Goal: Task Accomplishment & Management: Use online tool/utility

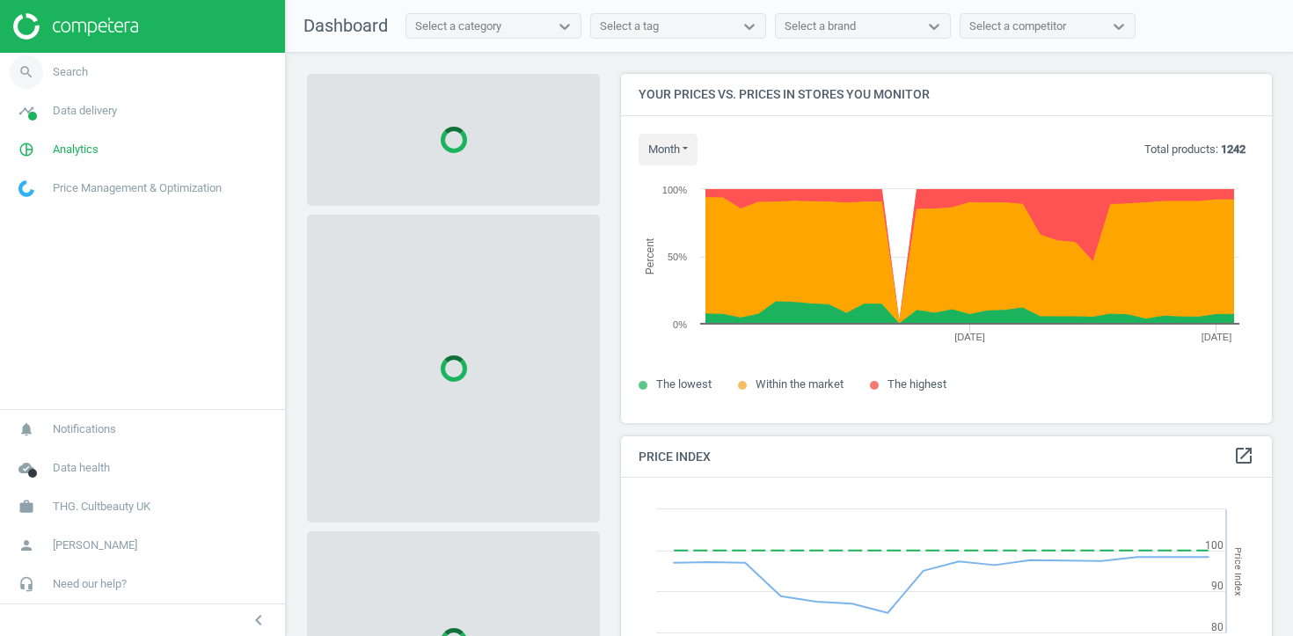
scroll to position [406, 652]
click at [62, 76] on span "Search" at bounding box center [70, 72] width 35 height 16
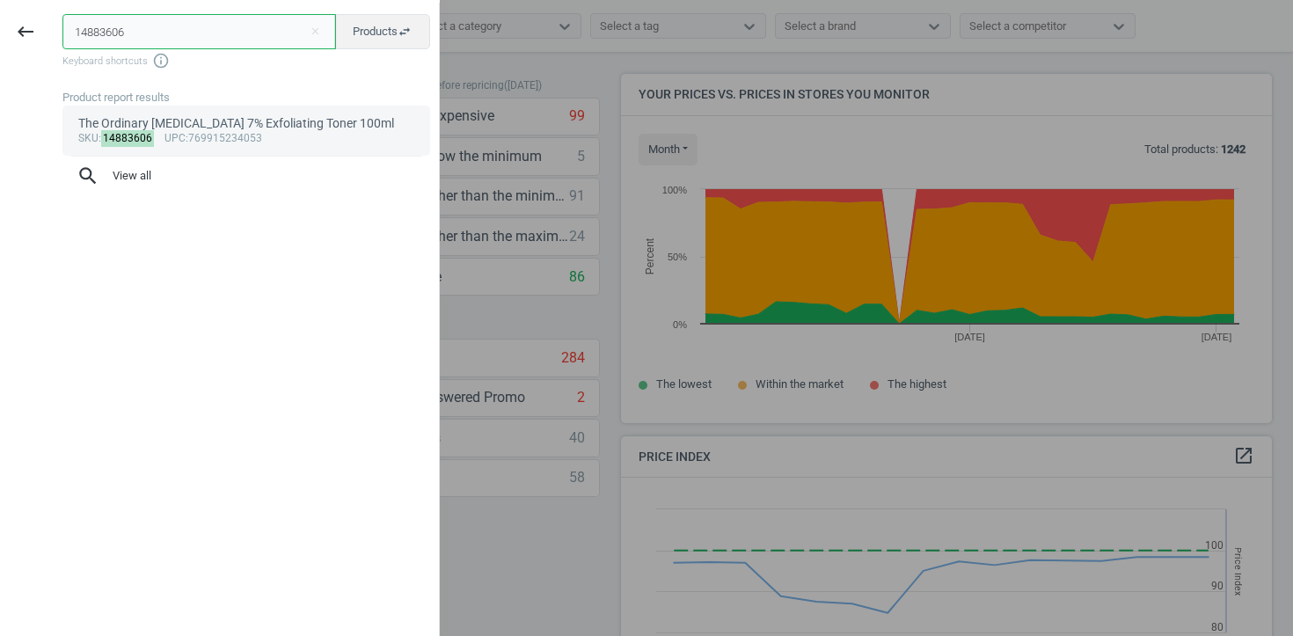
type input "14883606"
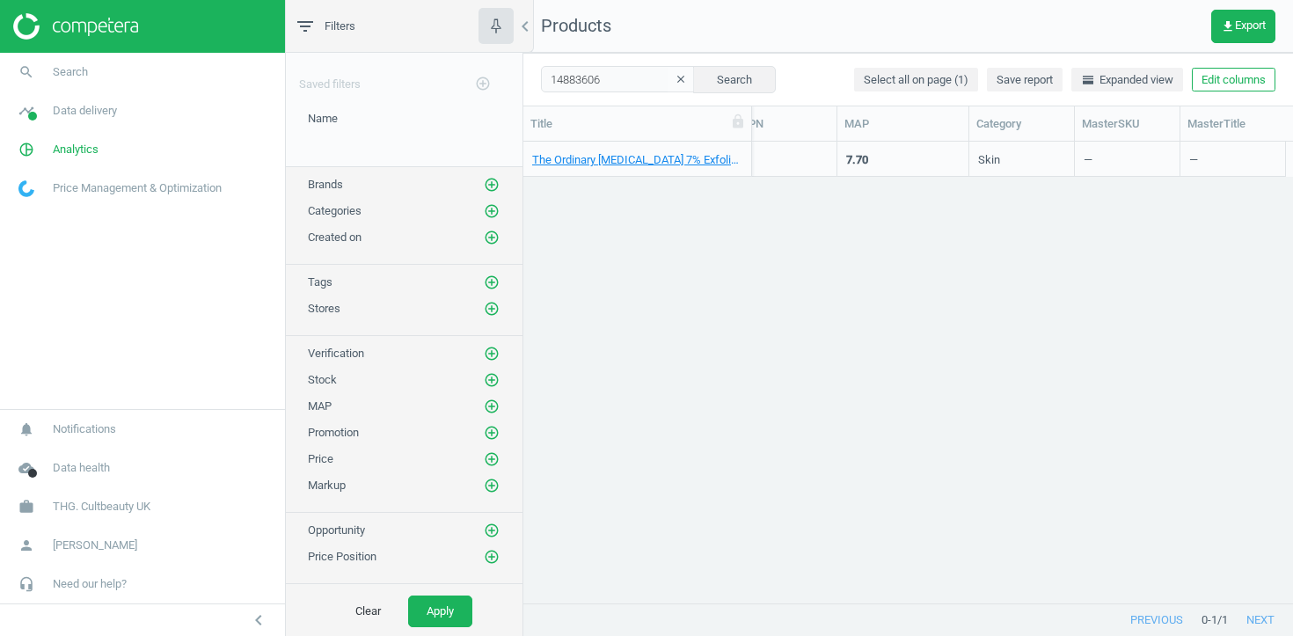
scroll to position [0, 1234]
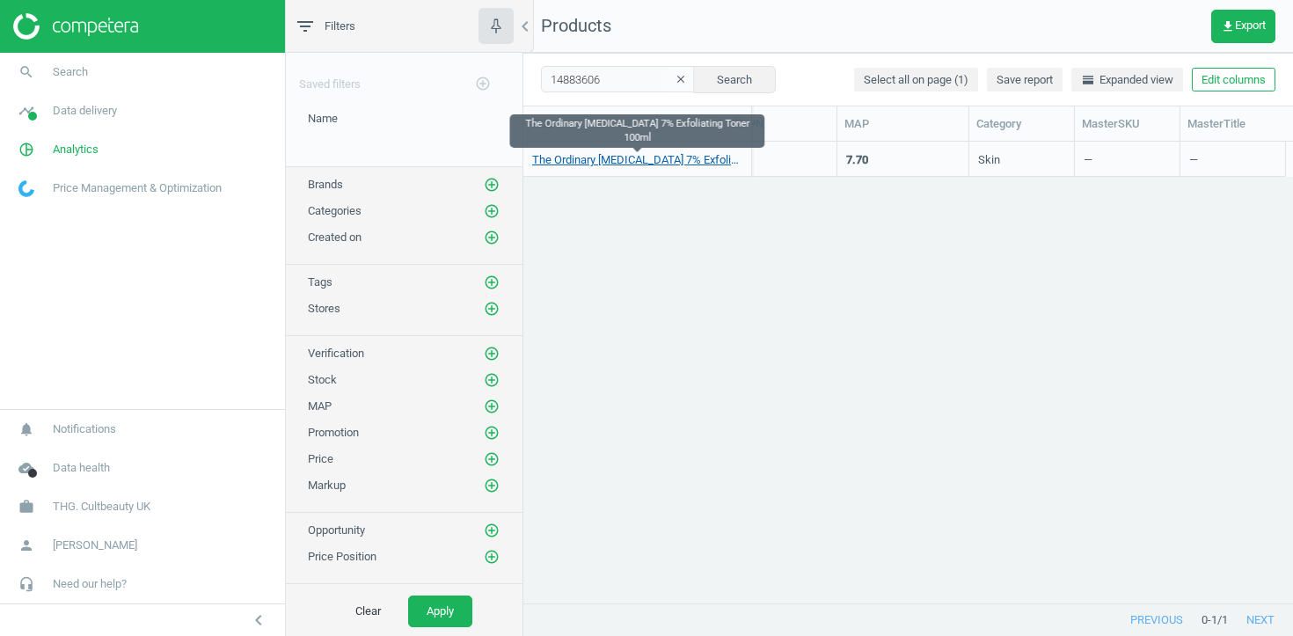
click at [716, 159] on link "The Ordinary [MEDICAL_DATA] 7% Exfoliating Toner 100ml" at bounding box center [637, 160] width 210 height 16
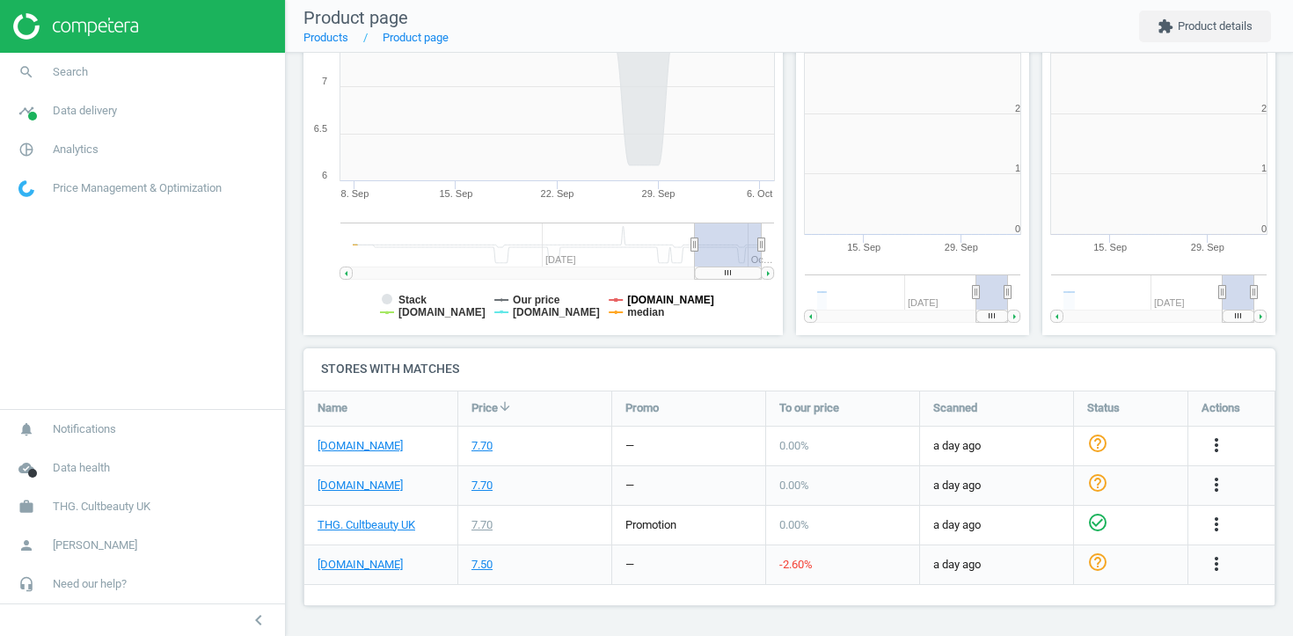
scroll to position [353, 234]
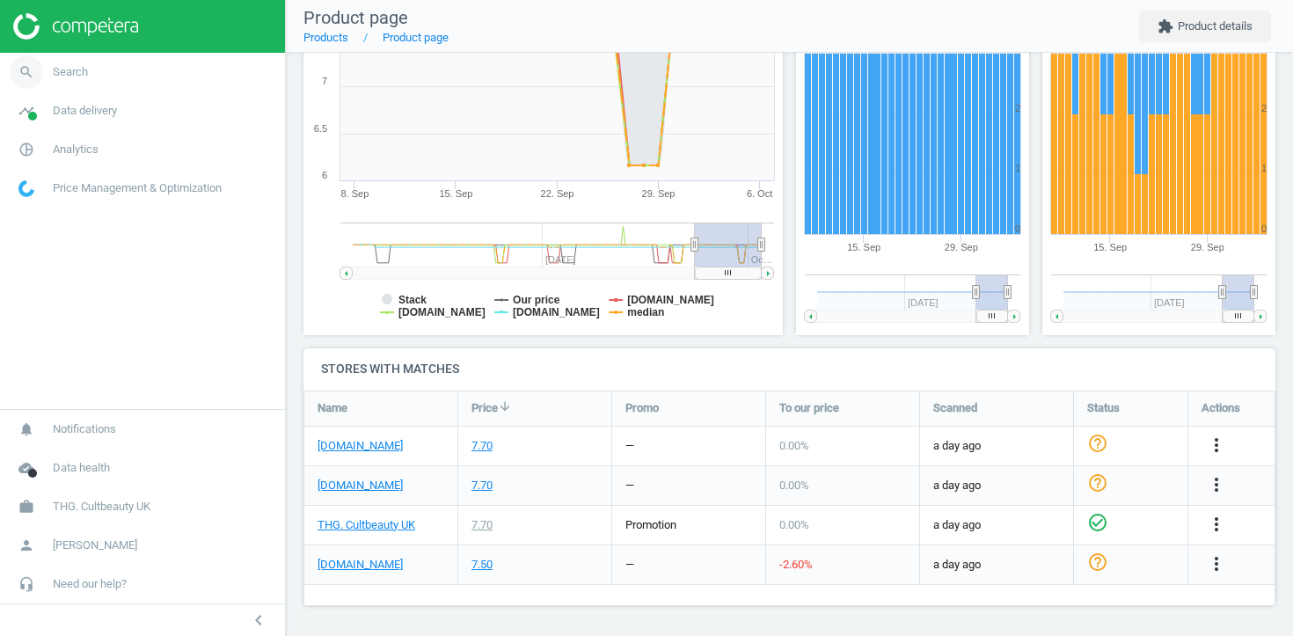
click at [102, 70] on link "search Search" at bounding box center [142, 72] width 285 height 39
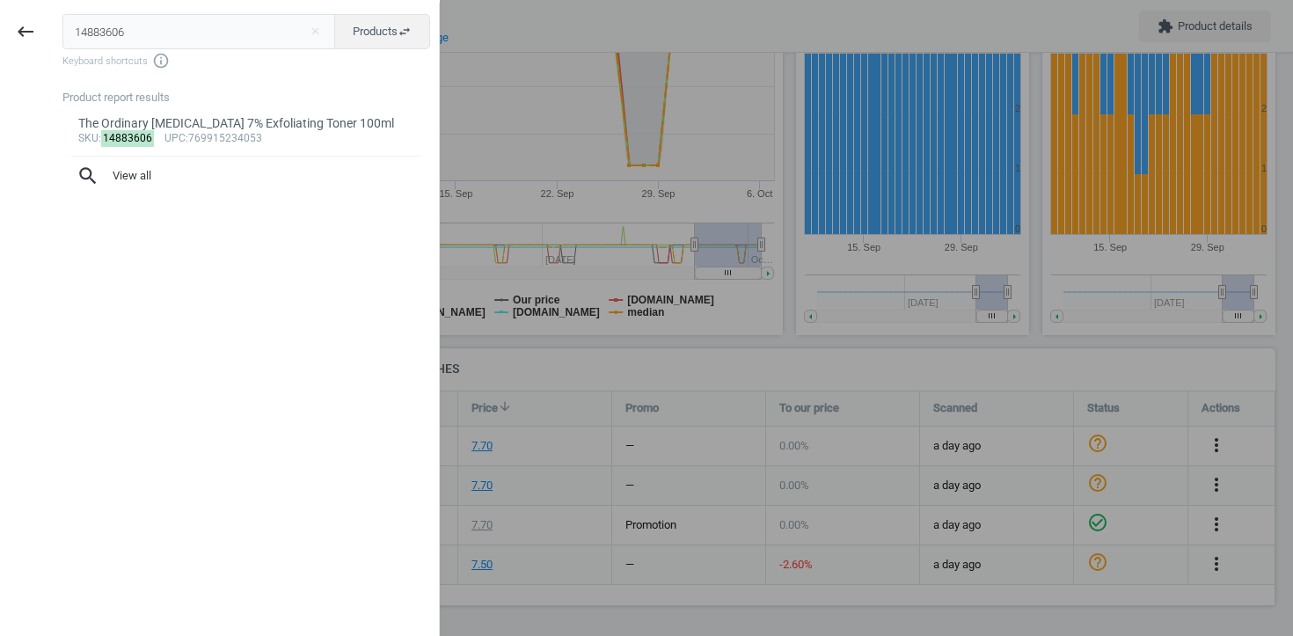
click at [161, 33] on input "14883606" at bounding box center [199, 31] width 274 height 35
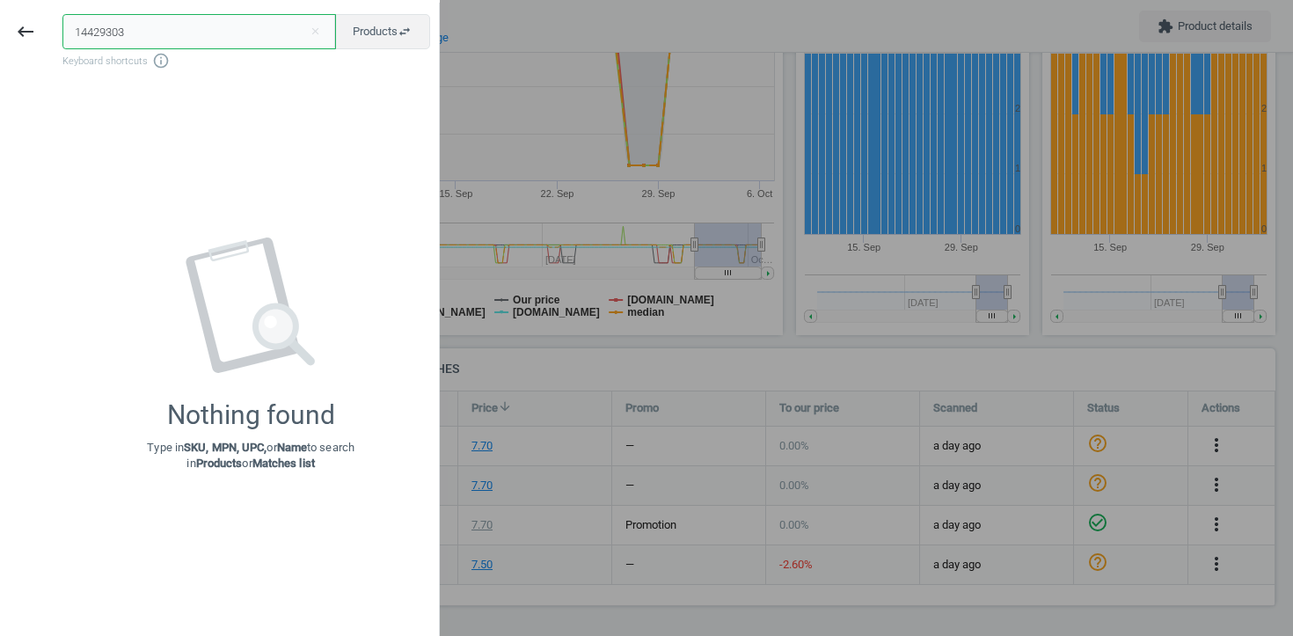
click at [141, 36] on input "14429303" at bounding box center [199, 31] width 274 height 35
click at [92, 27] on input "14429303" at bounding box center [199, 31] width 274 height 35
click at [83, 33] on input "14429303" at bounding box center [199, 31] width 274 height 35
click at [85, 33] on input "14429303" at bounding box center [199, 31] width 274 height 35
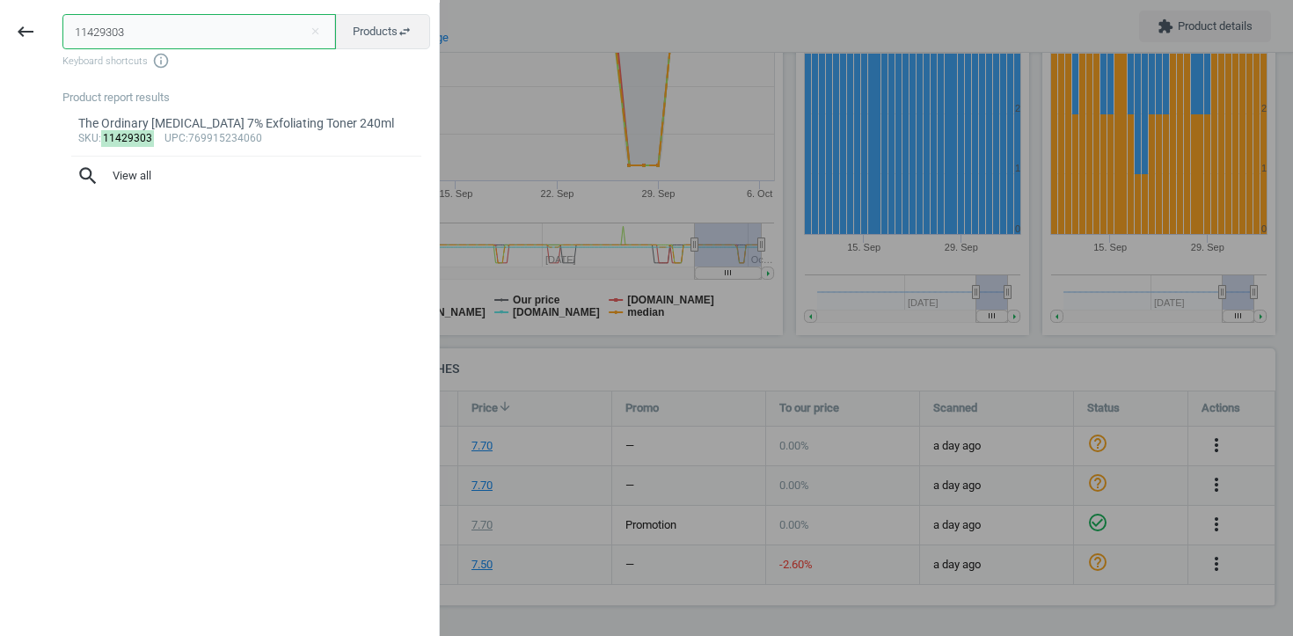
type input "11429303"
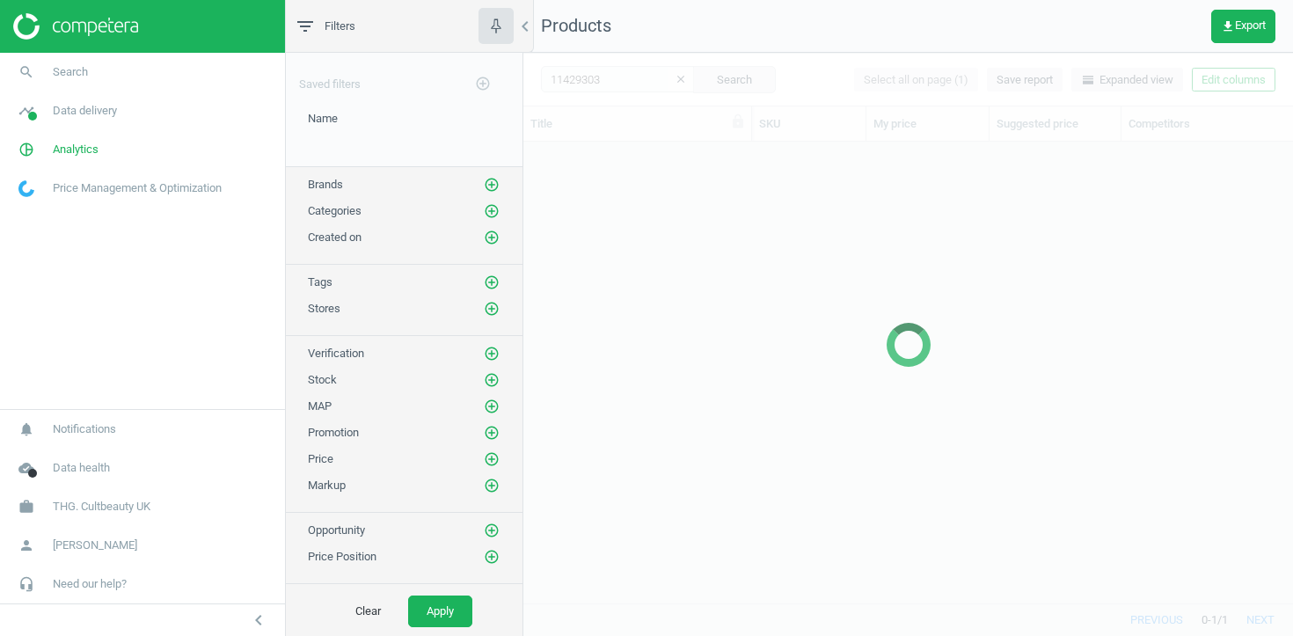
scroll to position [461, 770]
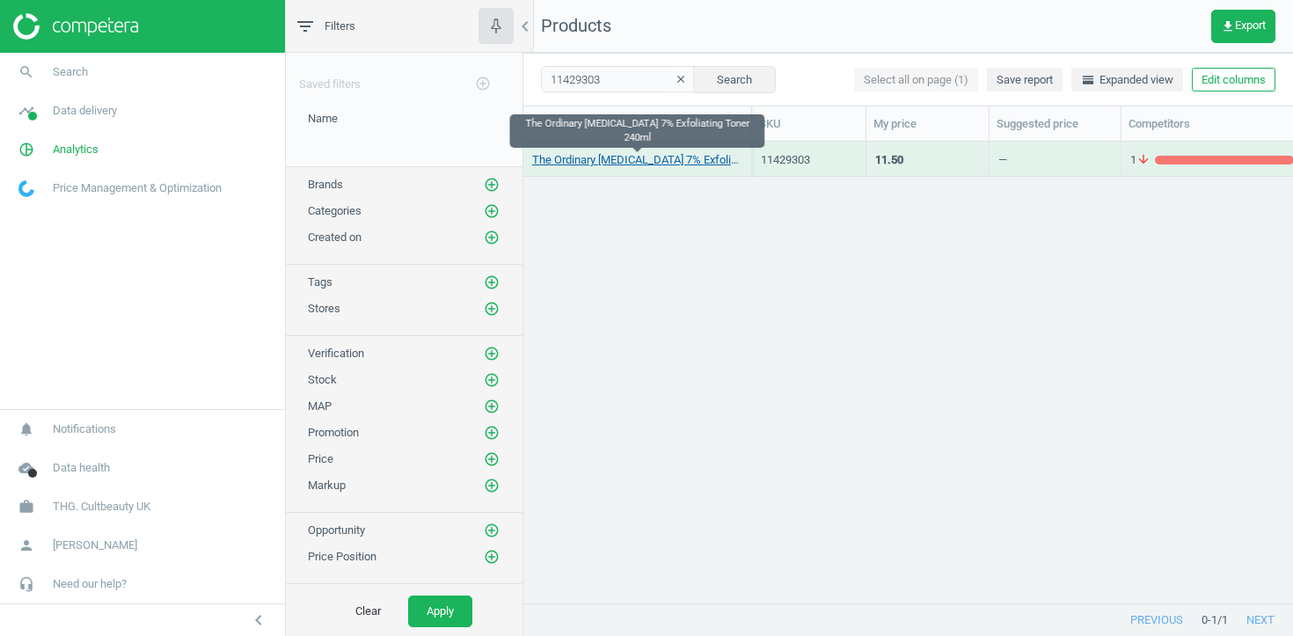
click at [689, 160] on link "The Ordinary [MEDICAL_DATA] 7% Exfoliating Toner 240ml" at bounding box center [637, 160] width 210 height 16
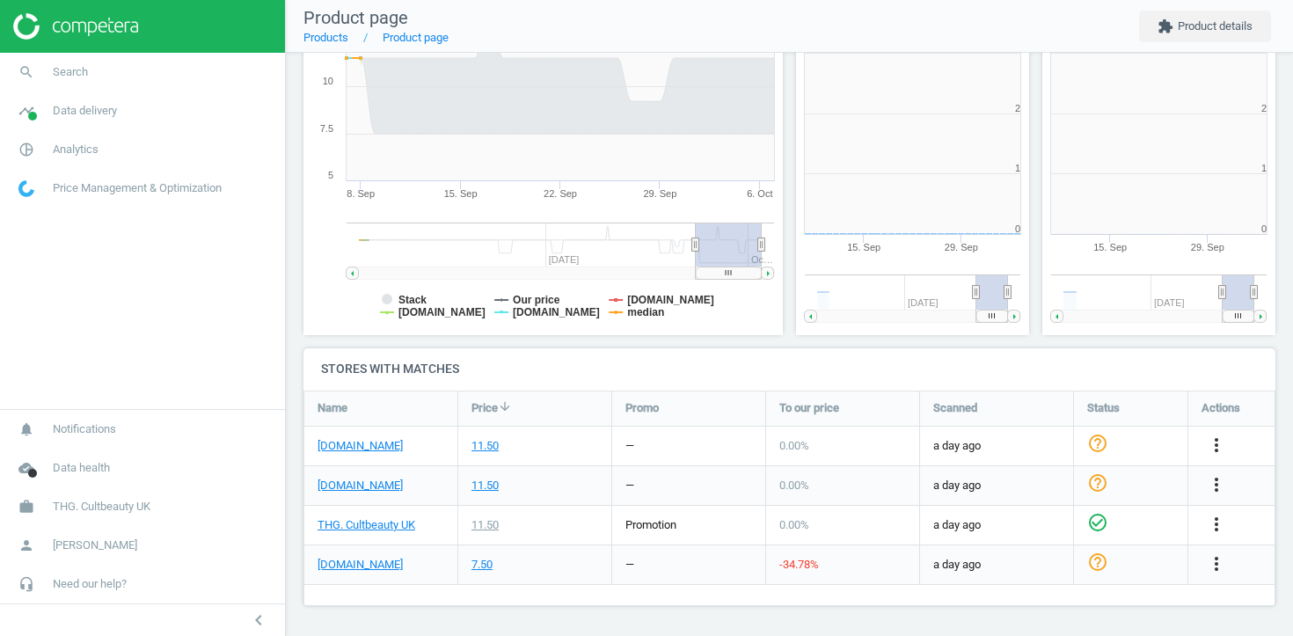
scroll to position [353, 234]
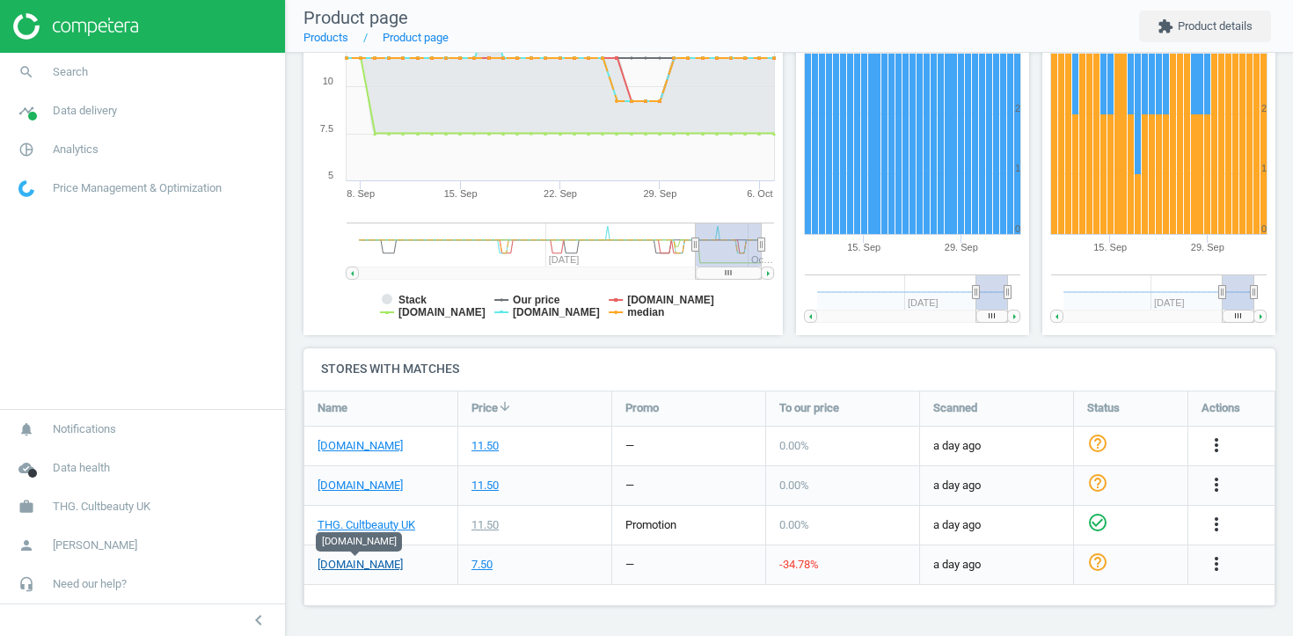
click at [384, 560] on link "[DOMAIN_NAME]" at bounding box center [360, 565] width 85 height 16
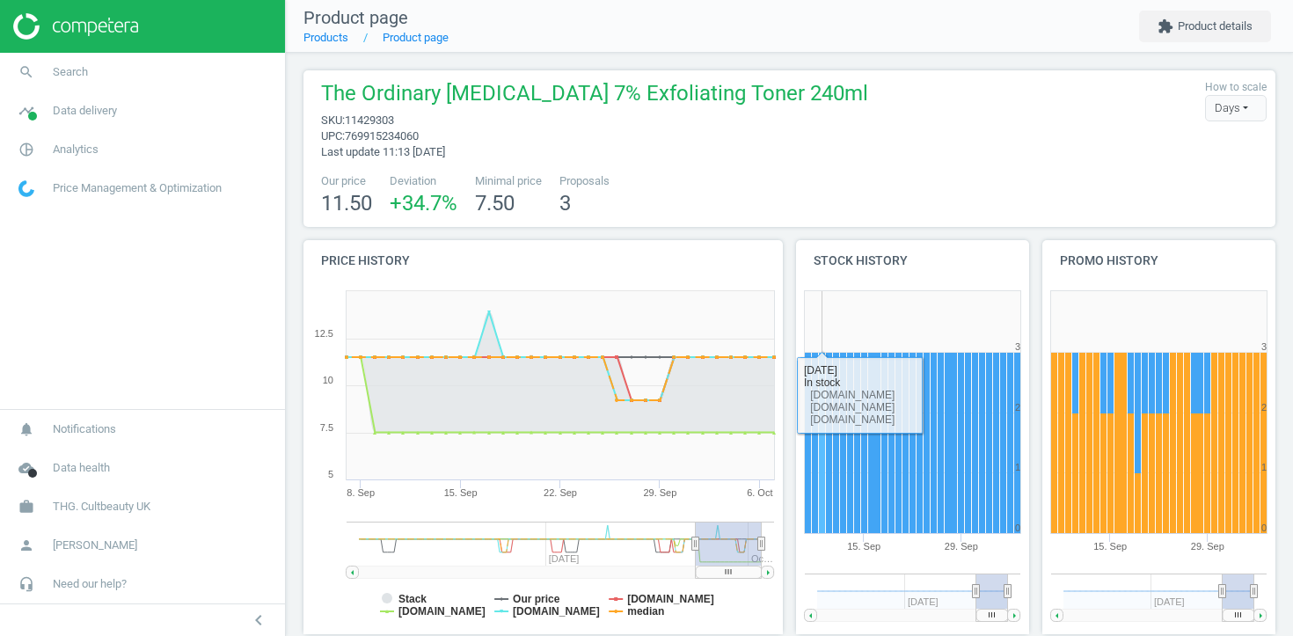
scroll to position [299, 0]
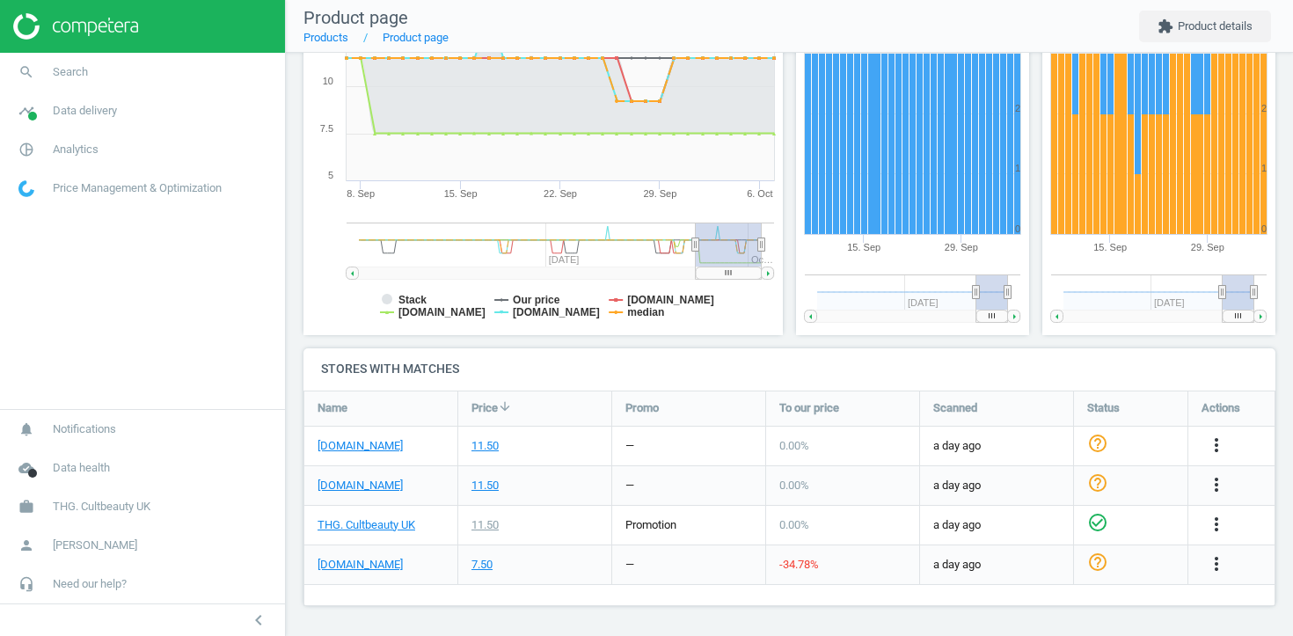
click at [1220, 551] on div "more_vert" at bounding box center [1232, 565] width 87 height 39
click at [1215, 571] on icon "more_vert" at bounding box center [1216, 563] width 21 height 21
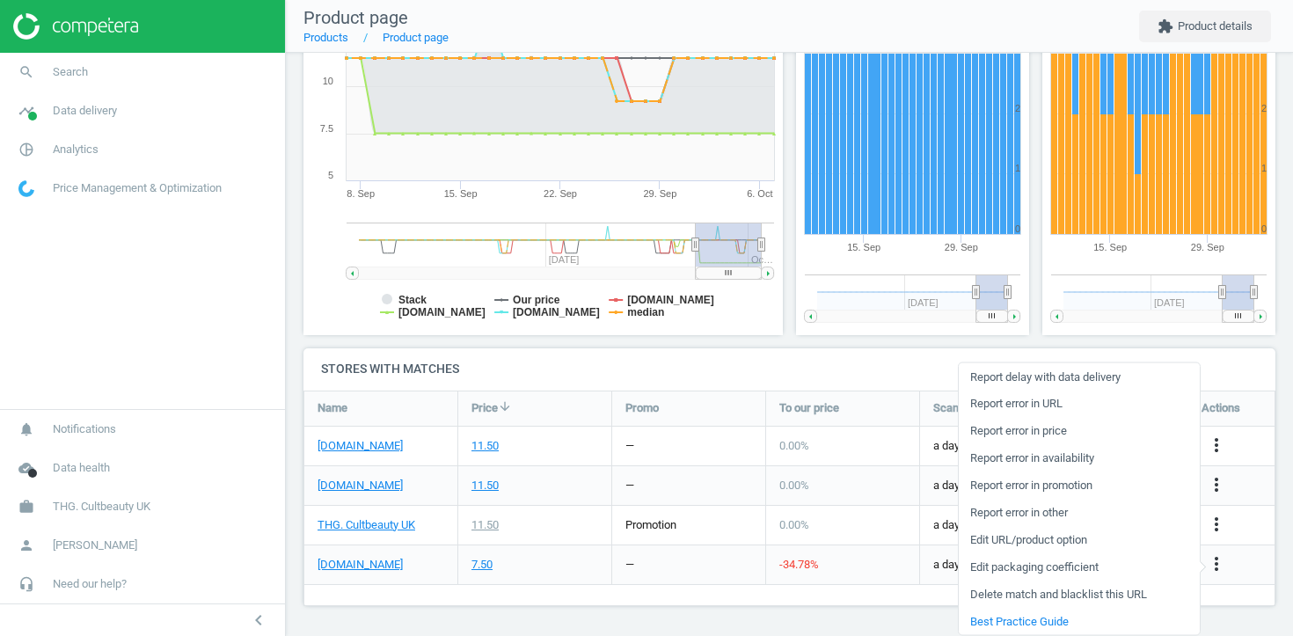
click at [1043, 537] on link "Edit URL/product option" at bounding box center [1079, 539] width 241 height 27
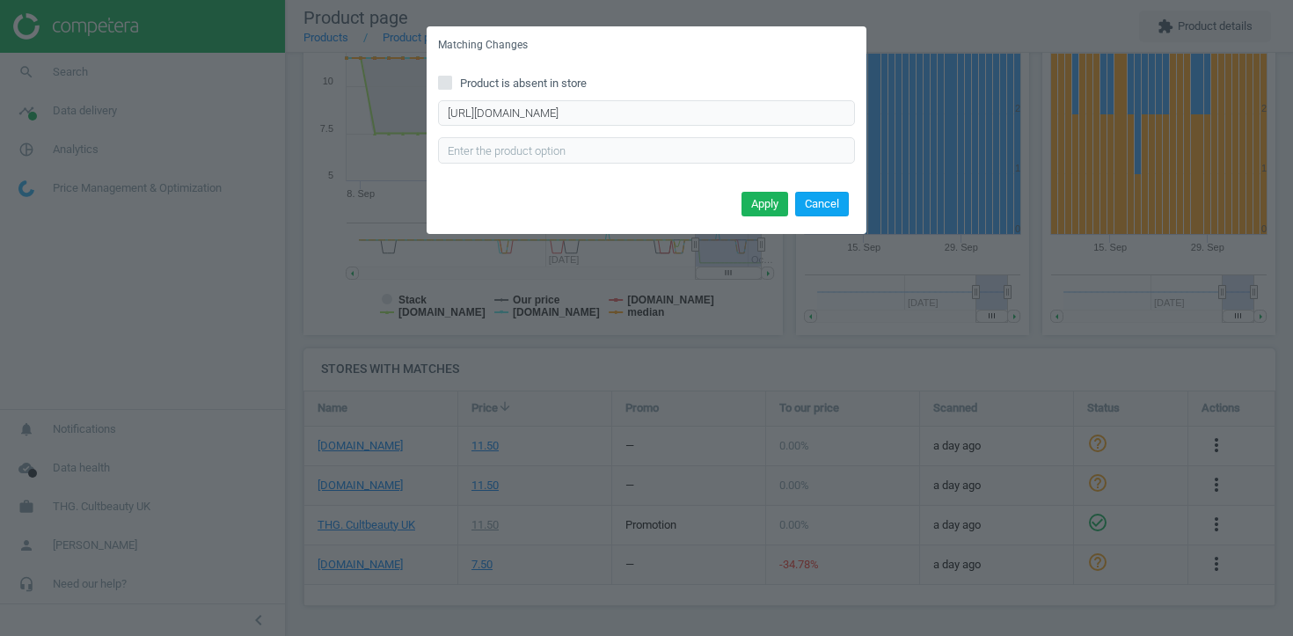
click at [814, 204] on button "Cancel" at bounding box center [822, 204] width 54 height 25
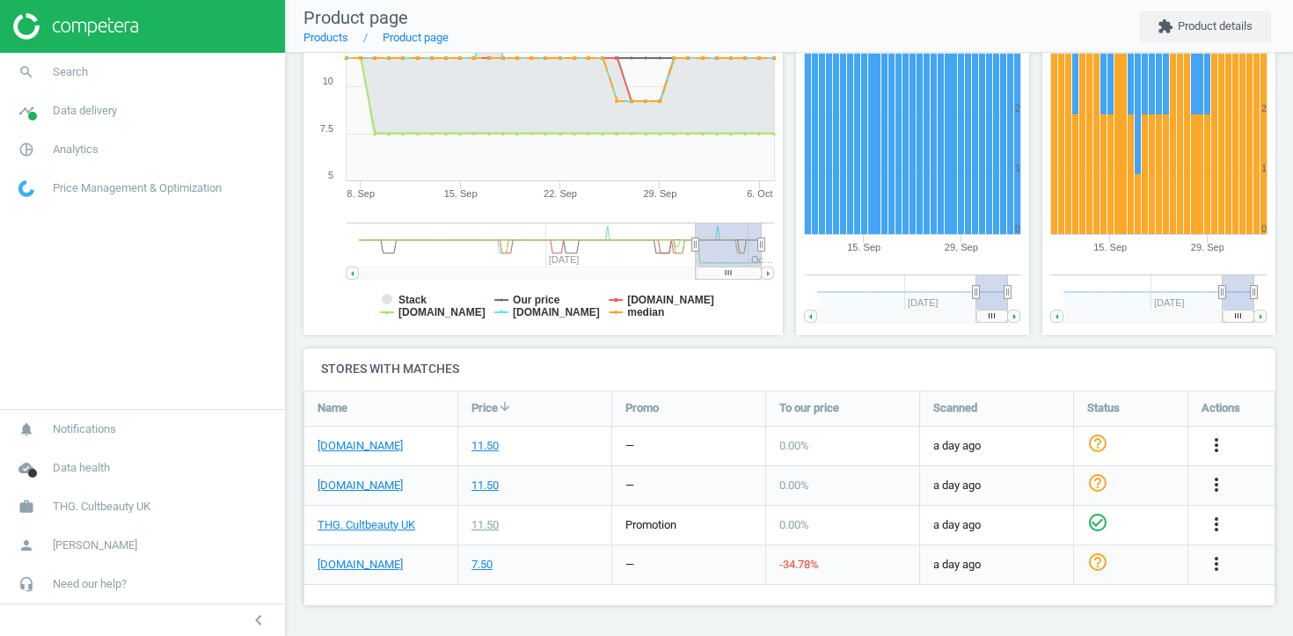
scroll to position [0, 0]
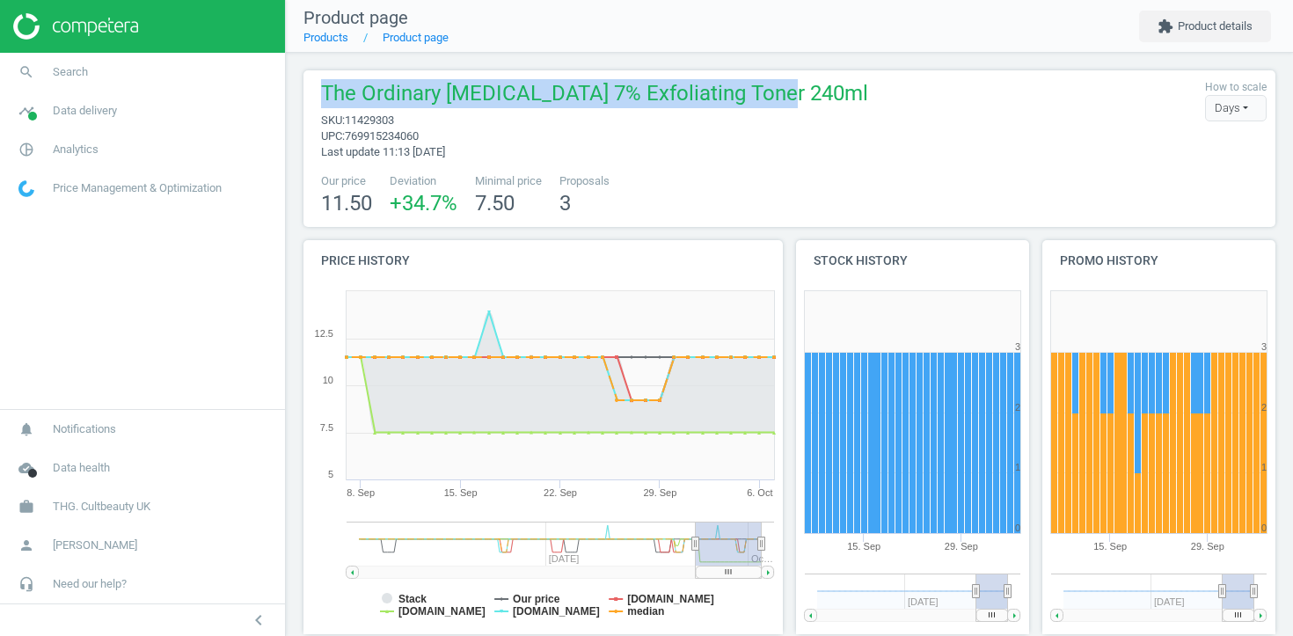
drag, startPoint x: 751, startPoint y: 95, endPoint x: 314, endPoint y: 96, distance: 437.3
click at [313, 96] on div "The Ordinary [MEDICAL_DATA] 7% Exfoliating Toner 240ml sku : 11429303 upc : 769…" at bounding box center [590, 119] width 556 height 81
copy span "The Ordinary [MEDICAL_DATA] 7% Exfoliating Toner"
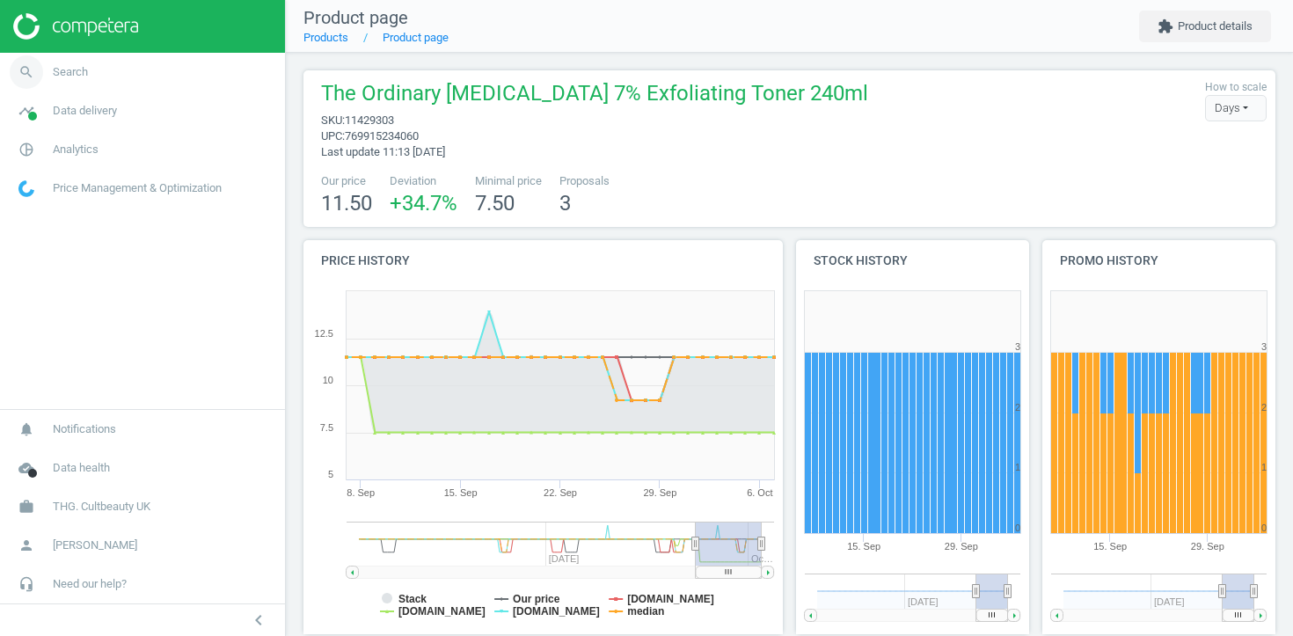
click at [83, 78] on span "Search" at bounding box center [70, 72] width 35 height 16
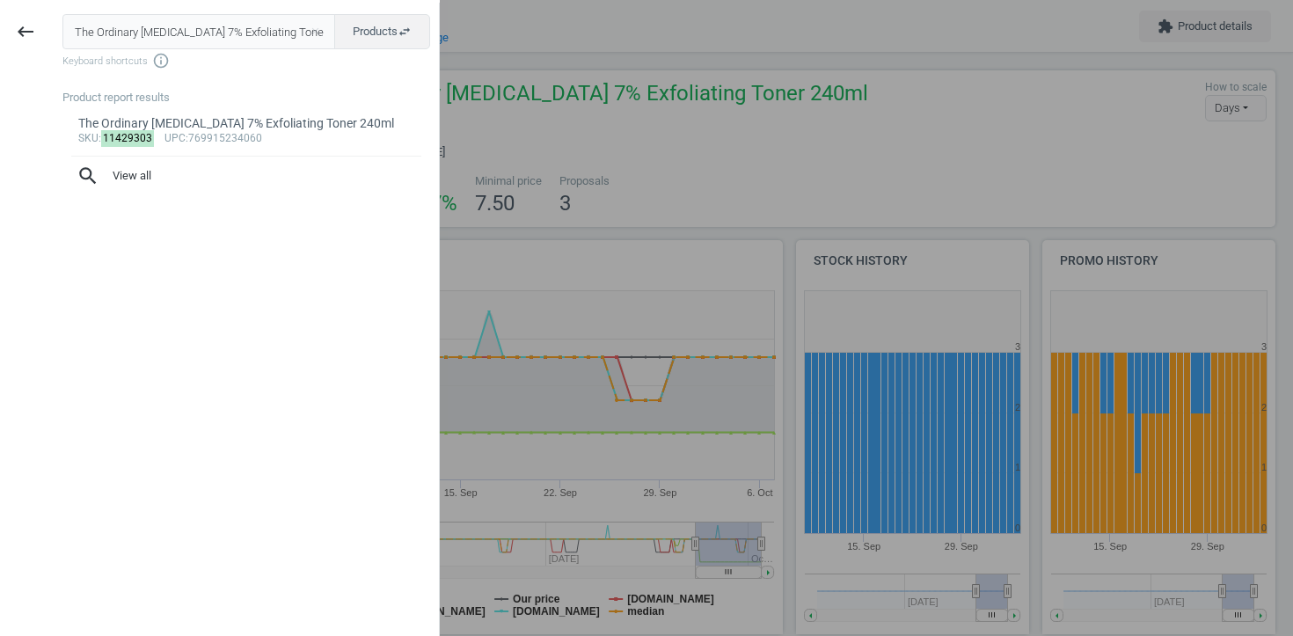
scroll to position [0, 4]
type input "The Ordinary [MEDICAL_DATA] 7% Exfoliating Toner"
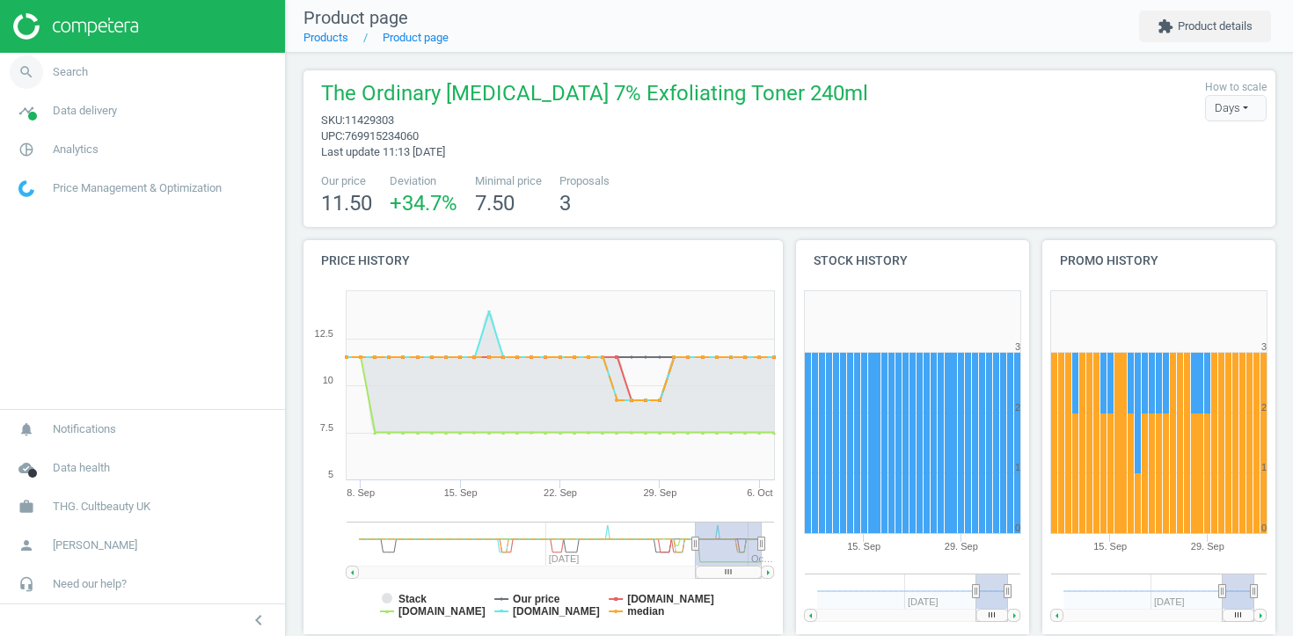
click at [116, 61] on link "search Search" at bounding box center [142, 72] width 285 height 39
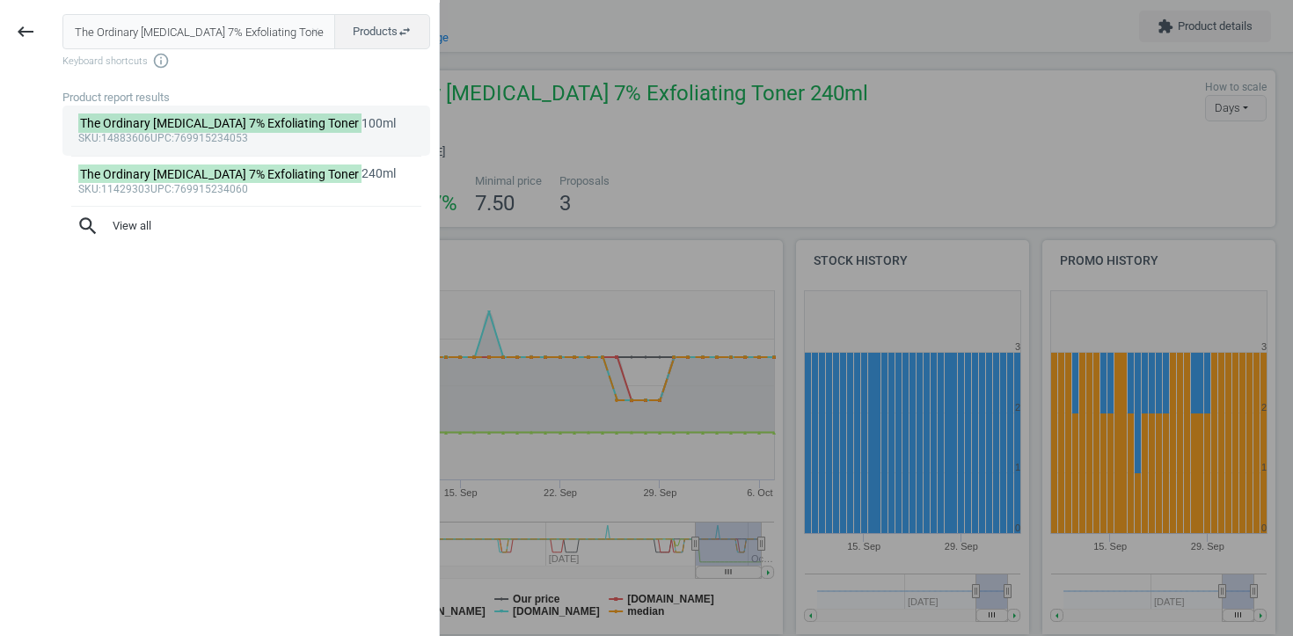
click at [238, 123] on mark "The Ordinary [MEDICAL_DATA] 7% Exfoliating Toner" at bounding box center [220, 123] width 284 height 19
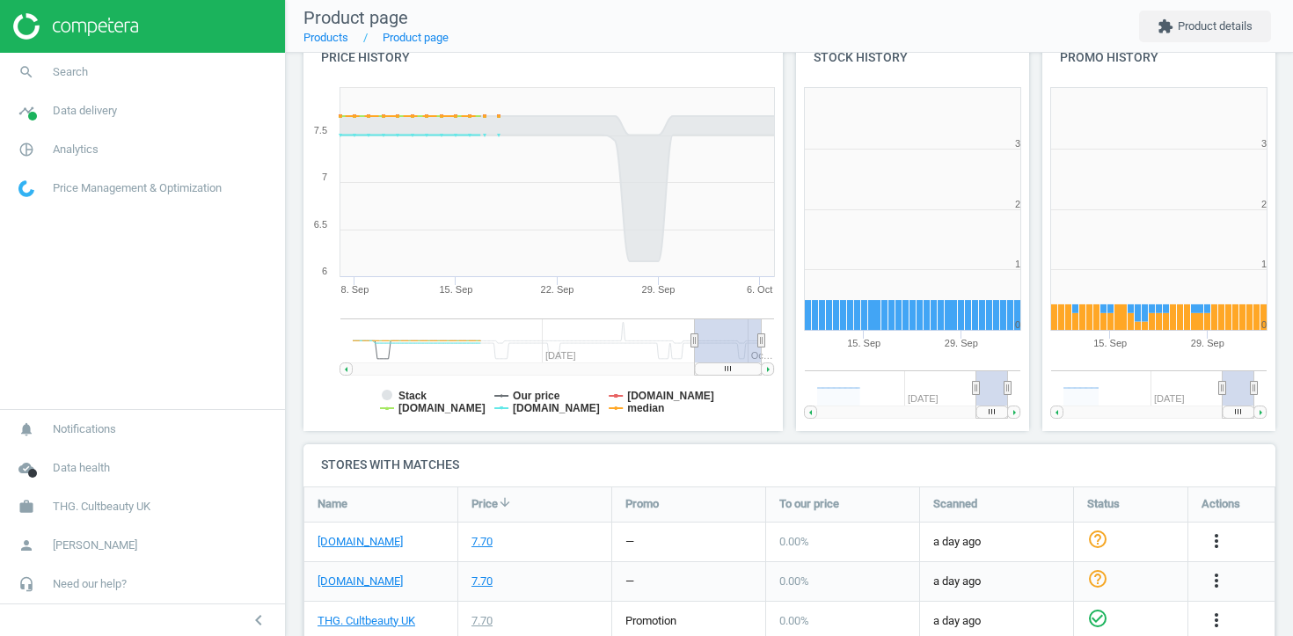
scroll to position [299, 0]
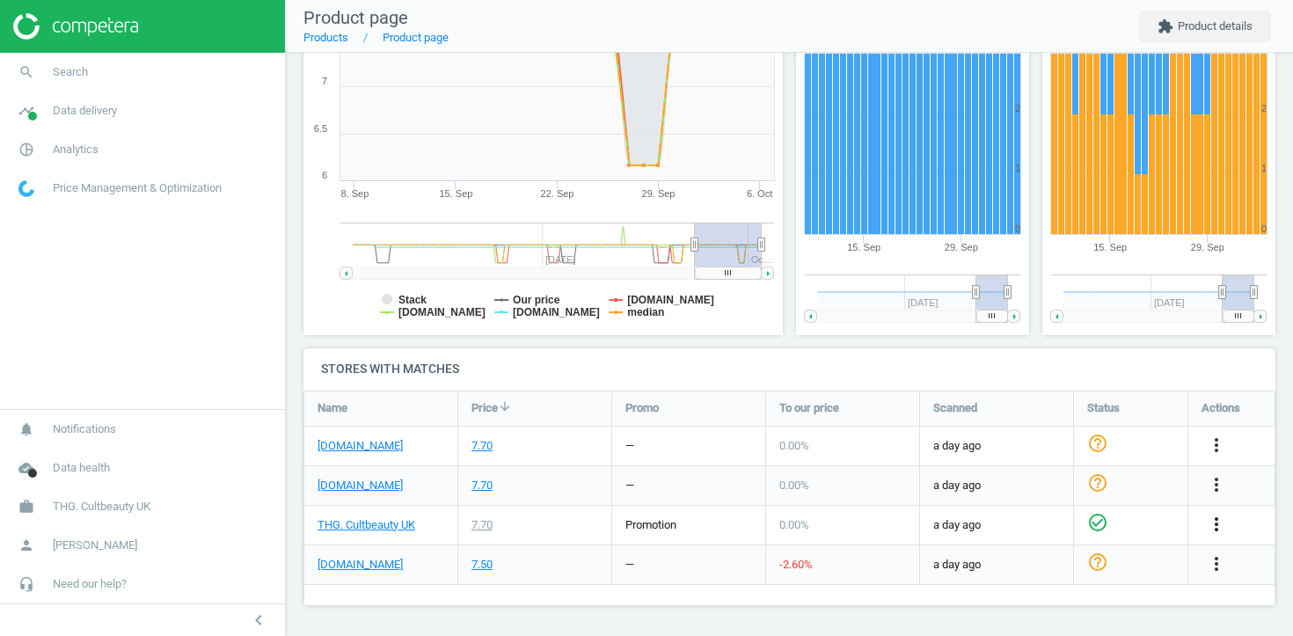
click at [1222, 520] on icon "more_vert" at bounding box center [1216, 524] width 21 height 21
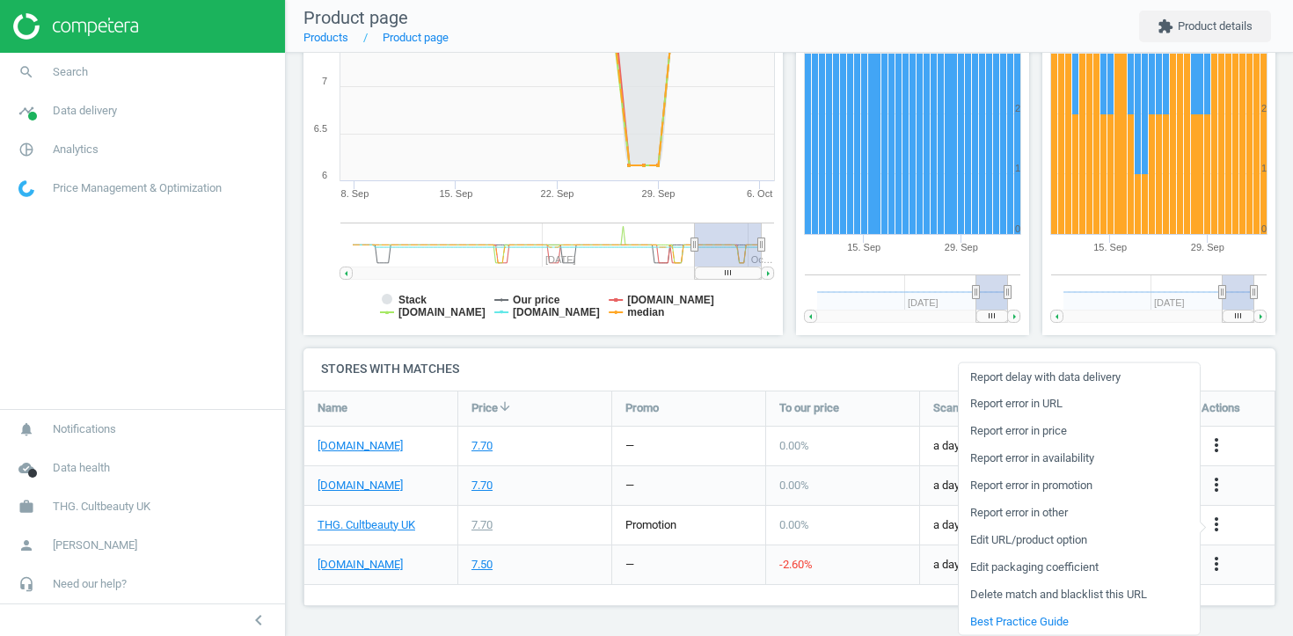
click at [1051, 532] on link "Edit URL/product option" at bounding box center [1079, 539] width 241 height 27
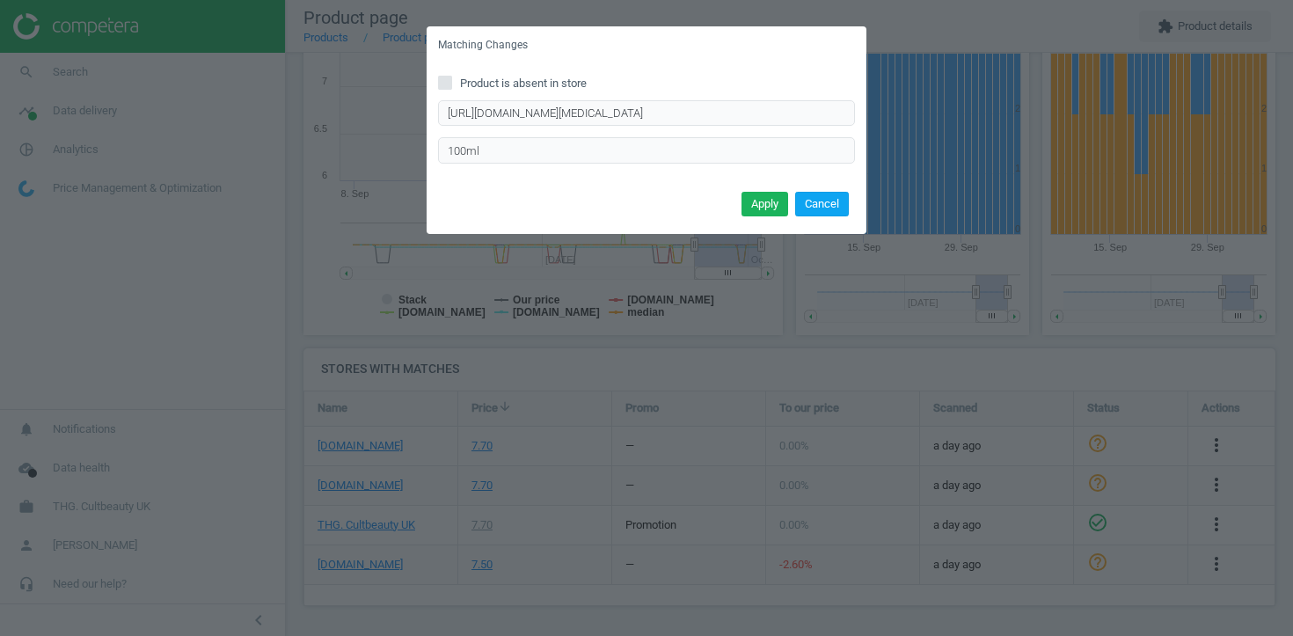
click at [833, 201] on button "Cancel" at bounding box center [822, 204] width 54 height 25
